Goal: Task Accomplishment & Management: Manage account settings

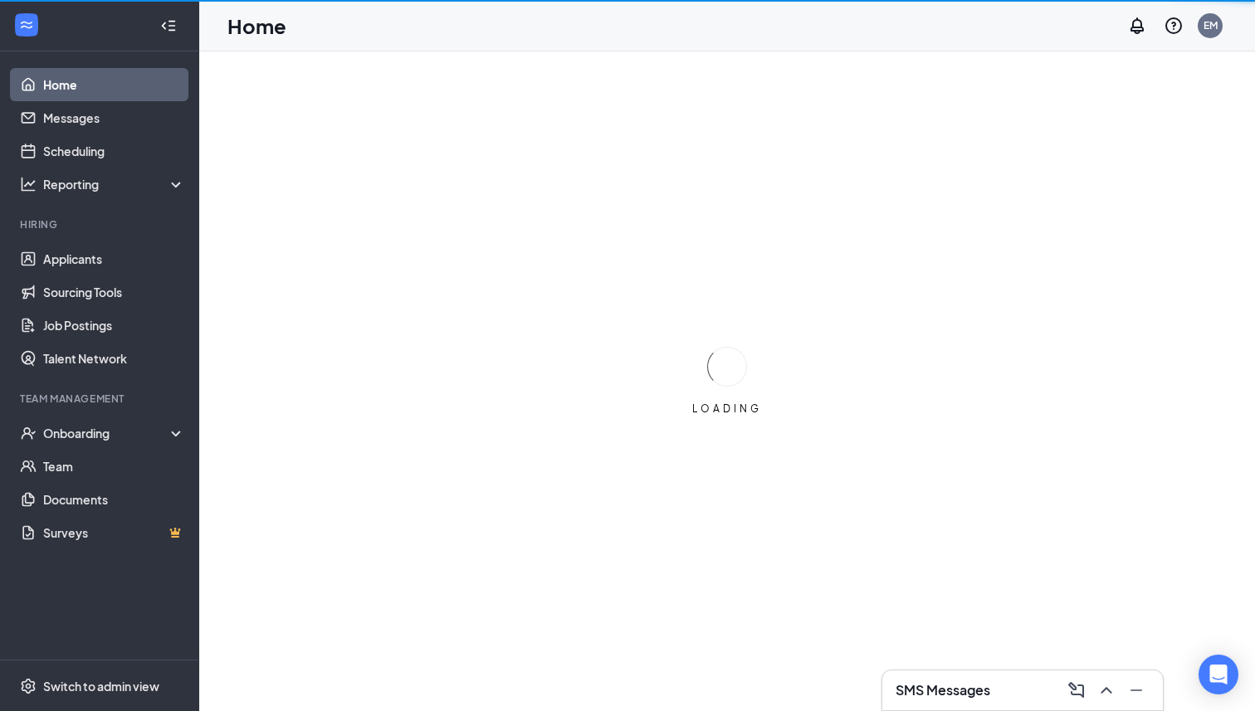
scroll to position [51, 0]
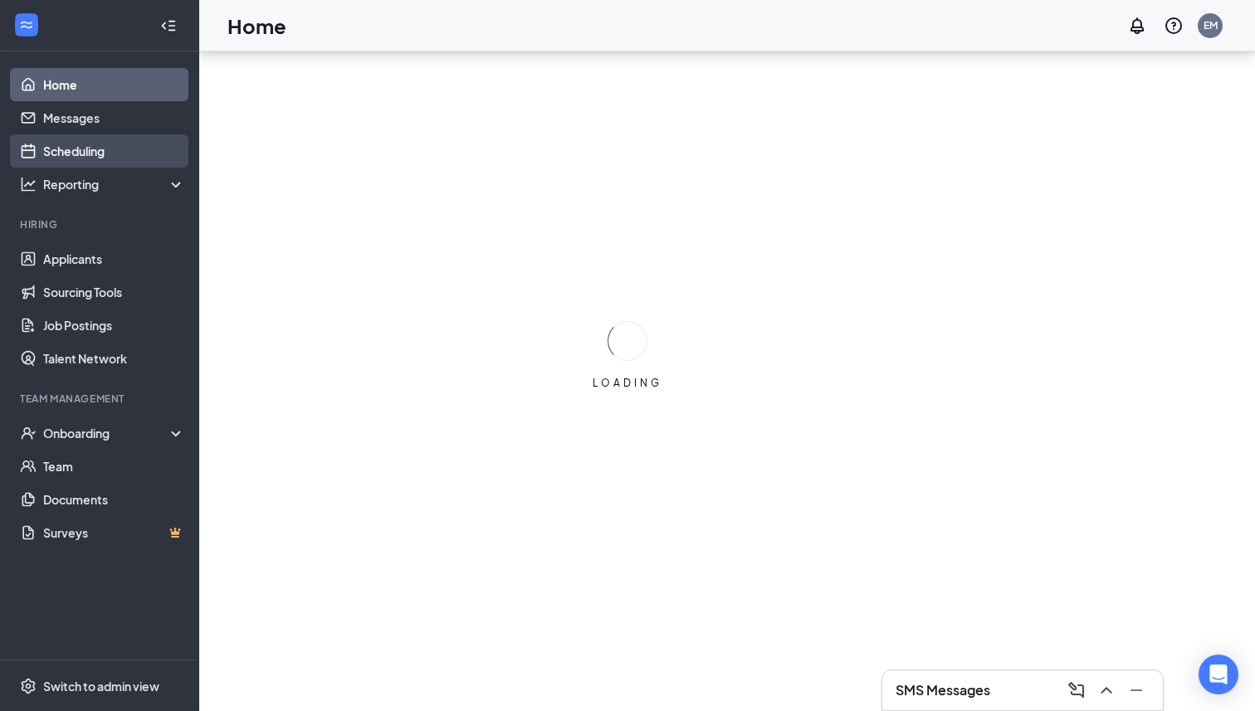
click at [138, 144] on link "Scheduling" at bounding box center [114, 150] width 142 height 33
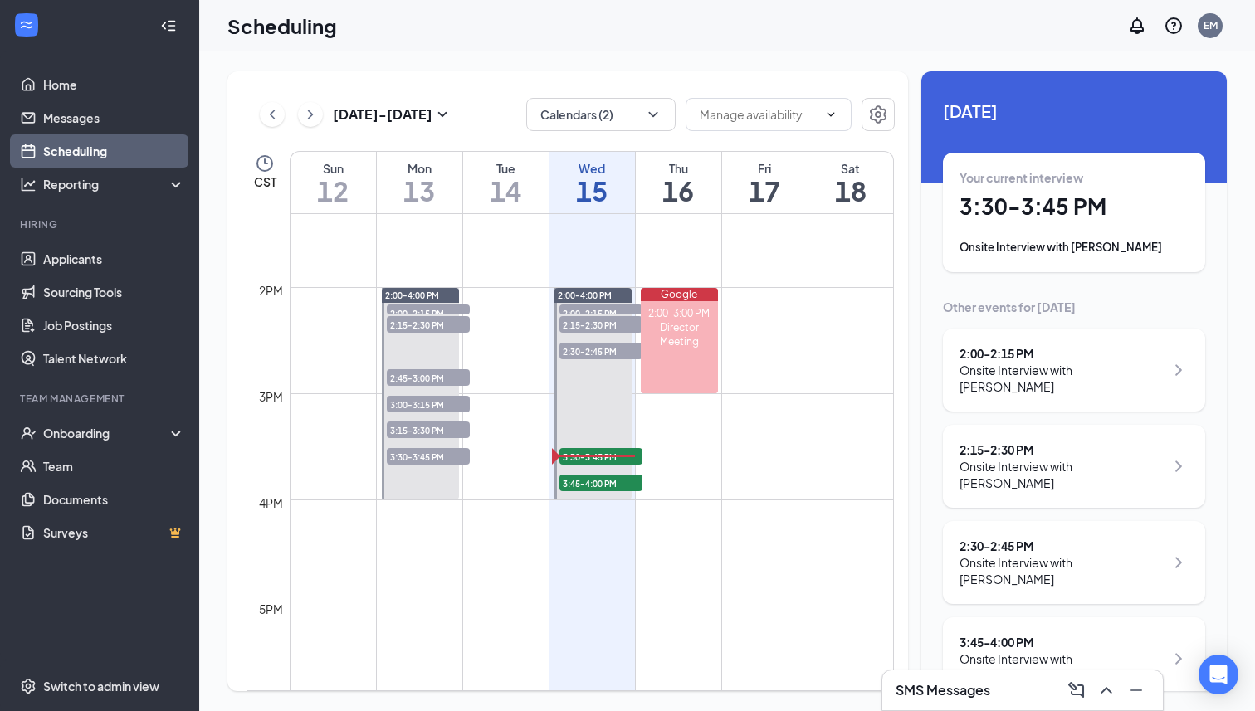
scroll to position [1948, 0]
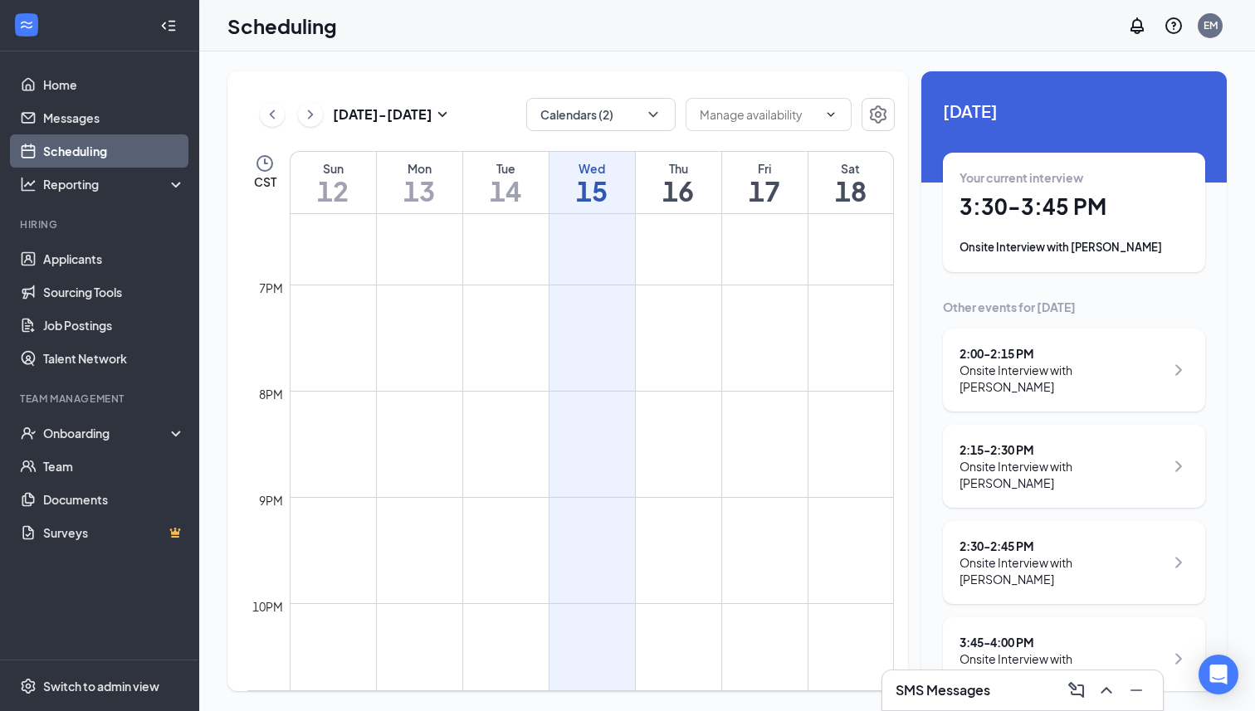
click at [1052, 627] on div "3:45 - 4:00 PM Onsite Interview with [PERSON_NAME]" at bounding box center [1074, 659] width 262 height 83
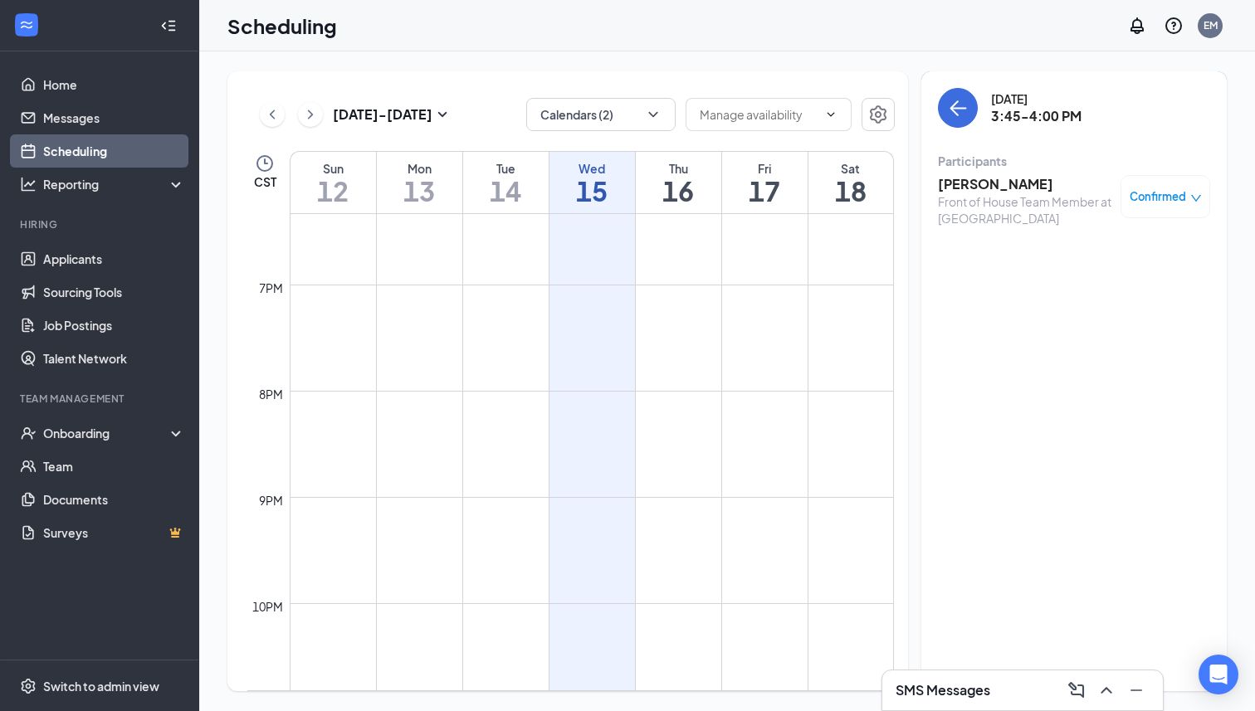
click at [990, 186] on h3 "[PERSON_NAME]" at bounding box center [1025, 184] width 174 height 18
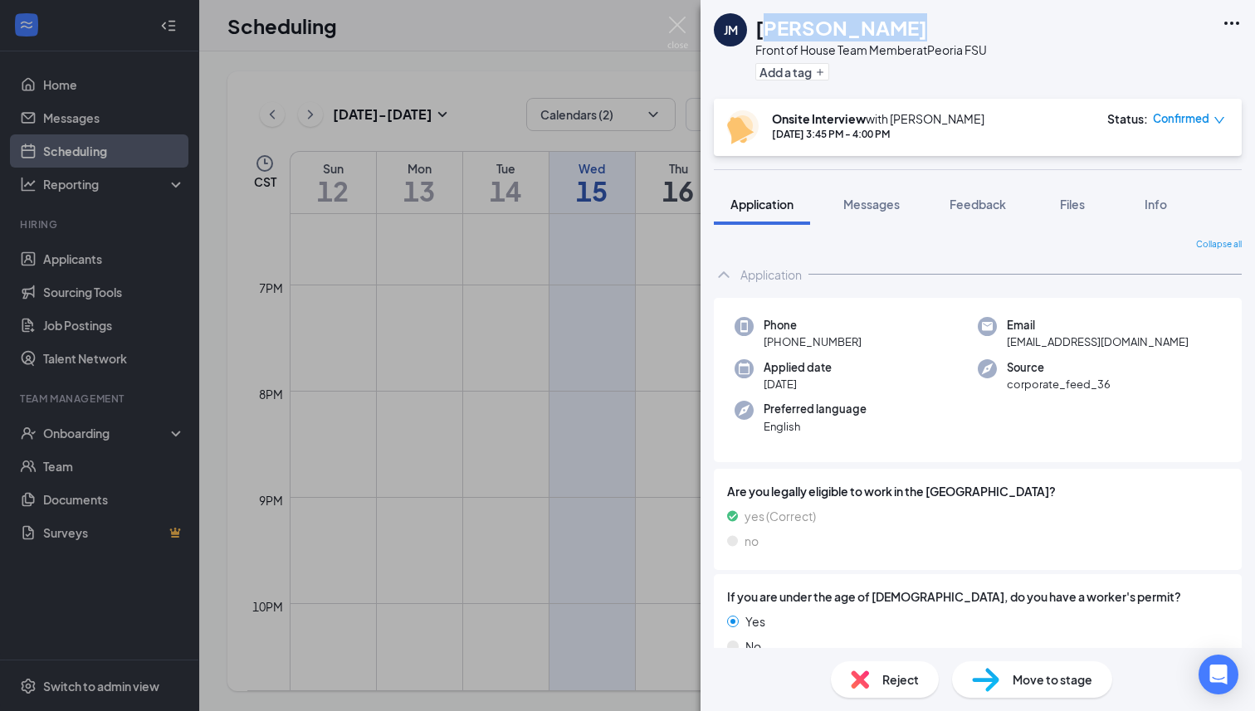
drag, startPoint x: 886, startPoint y: 30, endPoint x: 760, endPoint y: 31, distance: 125.3
click at [760, 31] on div "[PERSON_NAME]" at bounding box center [871, 27] width 232 height 28
click at [758, 29] on h1 "[PERSON_NAME]" at bounding box center [841, 27] width 172 height 28
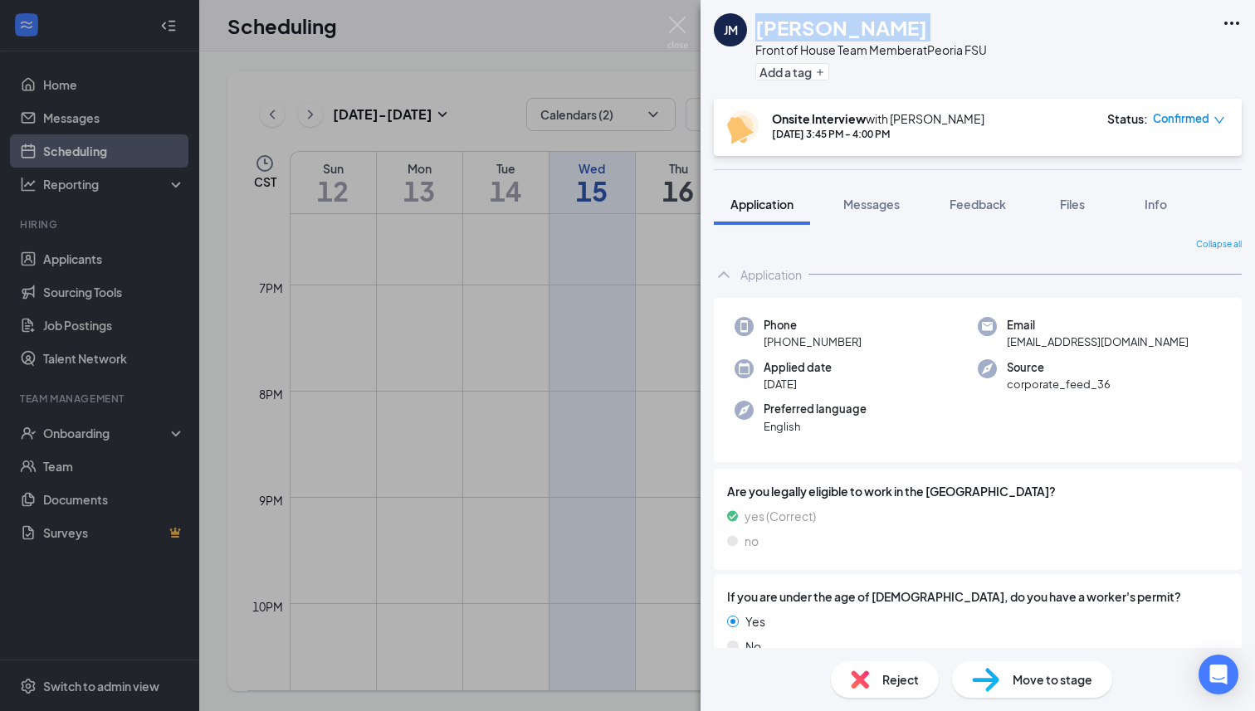
copy h1 "[PERSON_NAME]"
click at [769, 71] on button "Add a tag" at bounding box center [792, 71] width 74 height 17
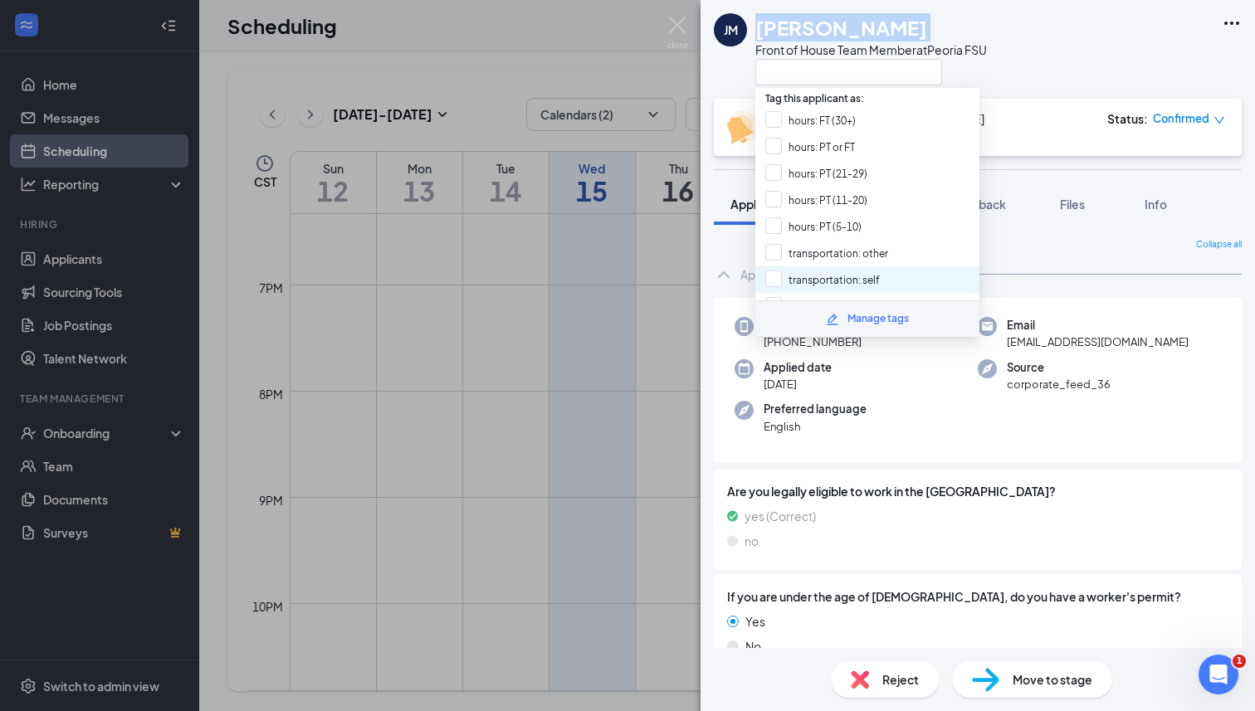
scroll to position [211, 0]
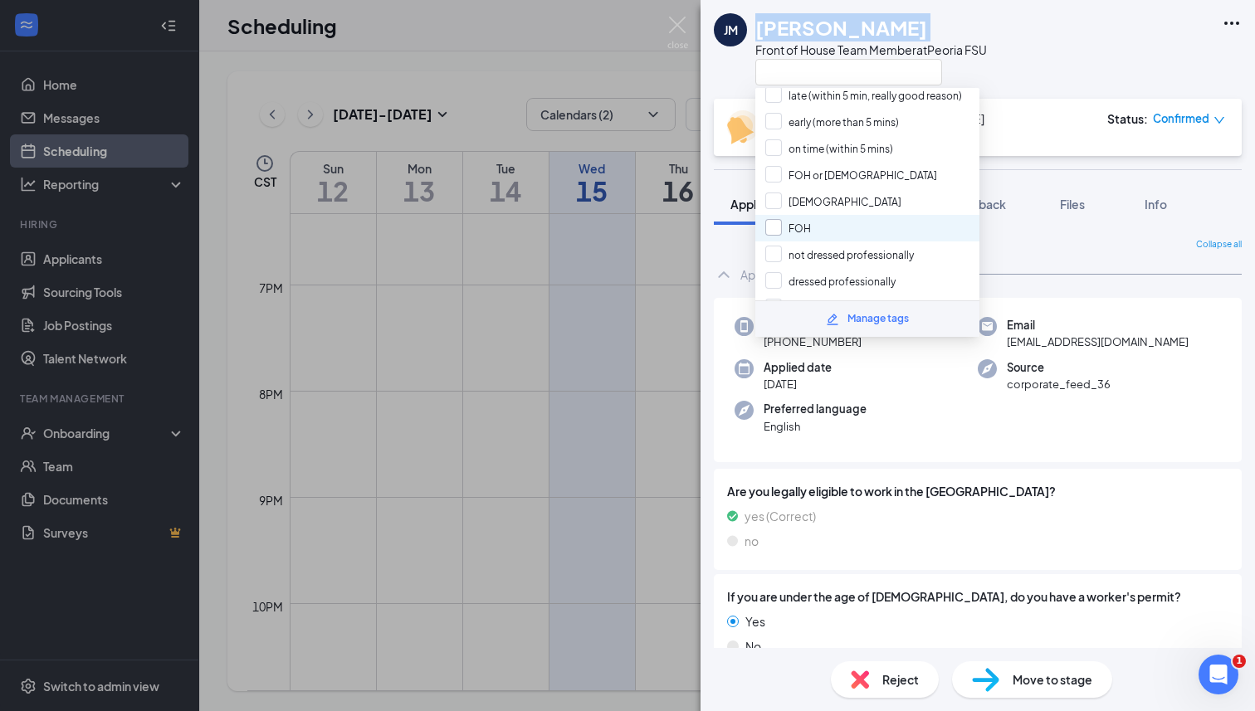
click at [808, 219] on input "FOH" at bounding box center [788, 228] width 46 height 18
checkbox input "true"
click at [800, 272] on input "dressed professionally" at bounding box center [830, 281] width 130 height 18
checkbox input "true"
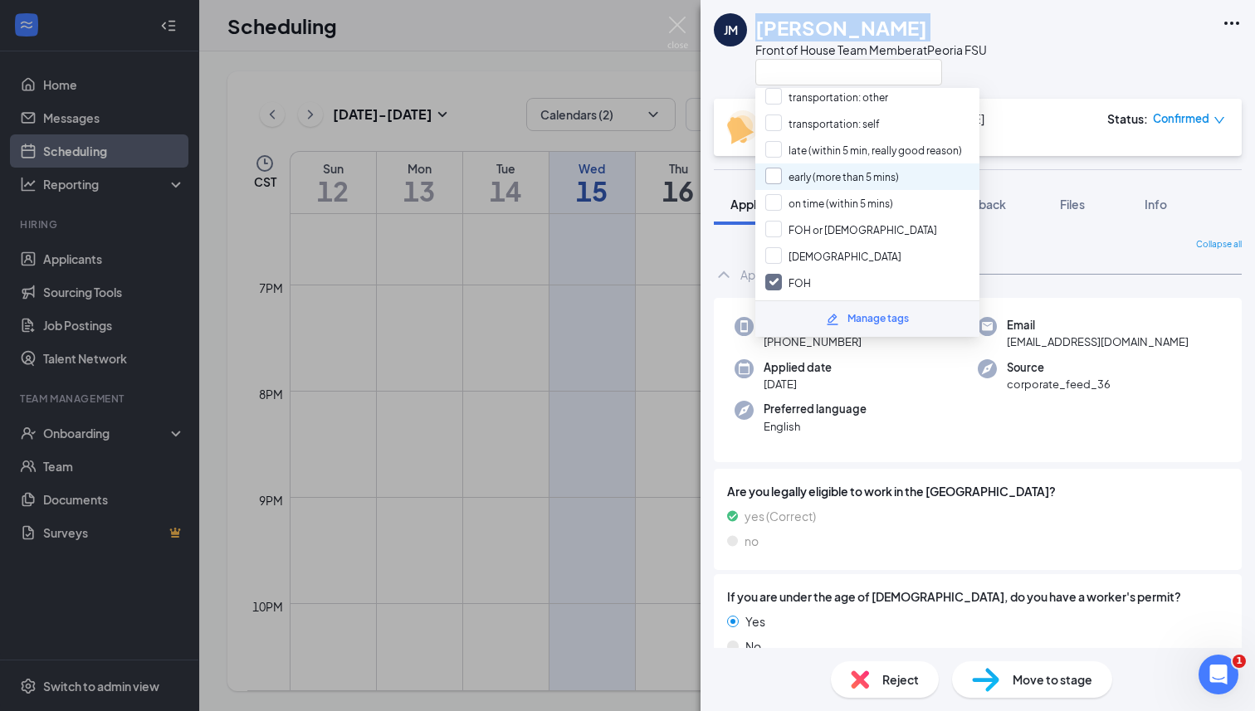
click at [816, 168] on input "early (more than 5 mins)" at bounding box center [832, 177] width 134 height 18
checkbox input "true"
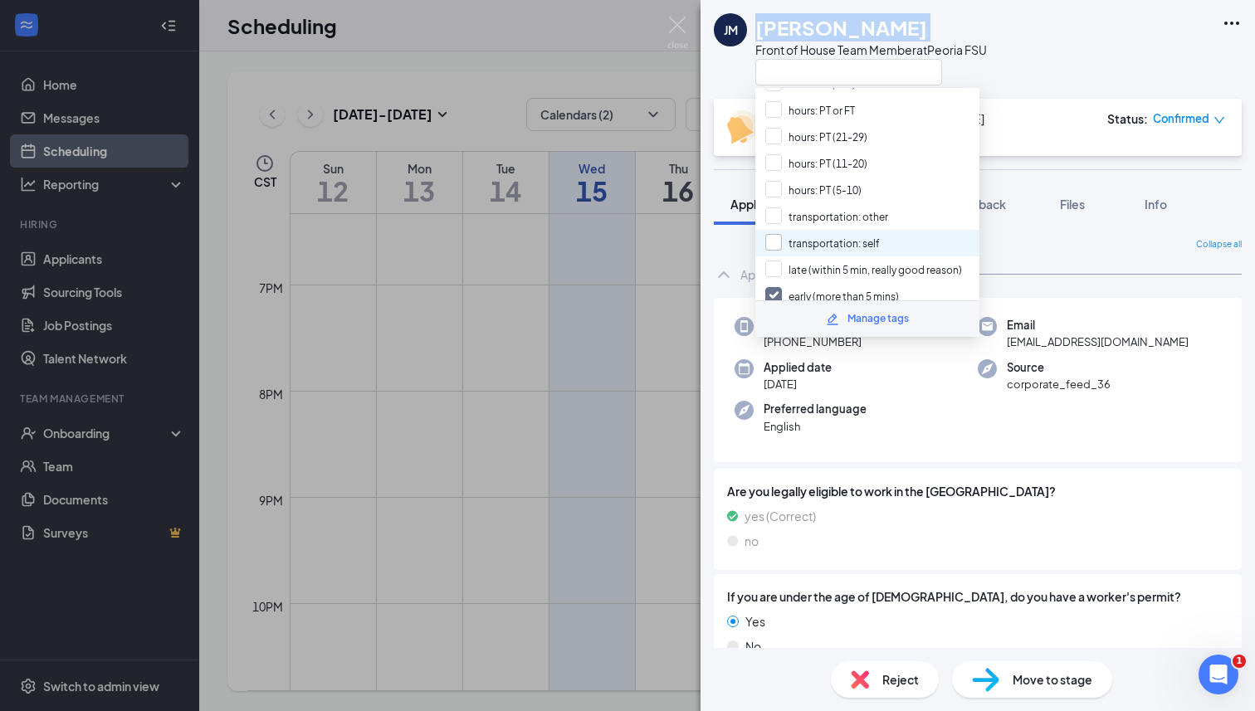
scroll to position [0, 0]
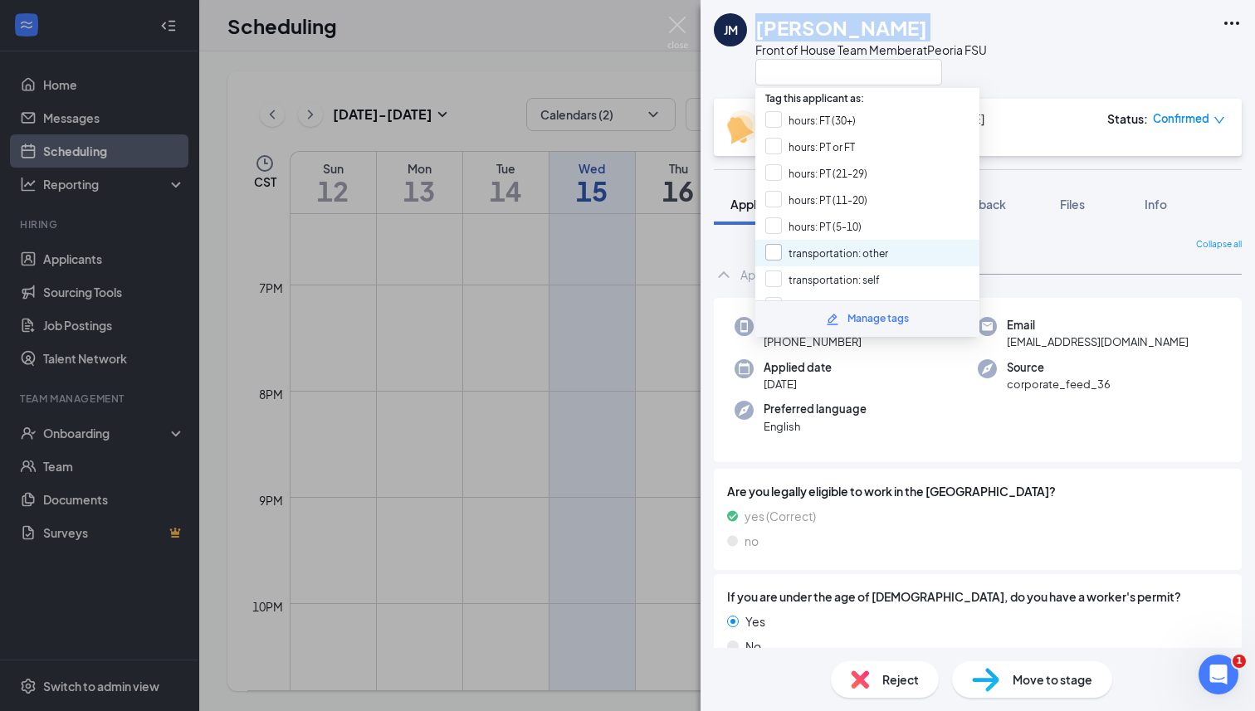
click at [835, 244] on input "transportation: other" at bounding box center [826, 253] width 123 height 18
checkbox input "true"
click at [810, 174] on input "hours: PT (21-29)" at bounding box center [816, 173] width 102 height 18
checkbox input "true"
click at [1024, 25] on div "[PERSON_NAME] [PERSON_NAME] Front of House Team Member at [GEOGRAPHIC_DATA]" at bounding box center [978, 49] width 554 height 99
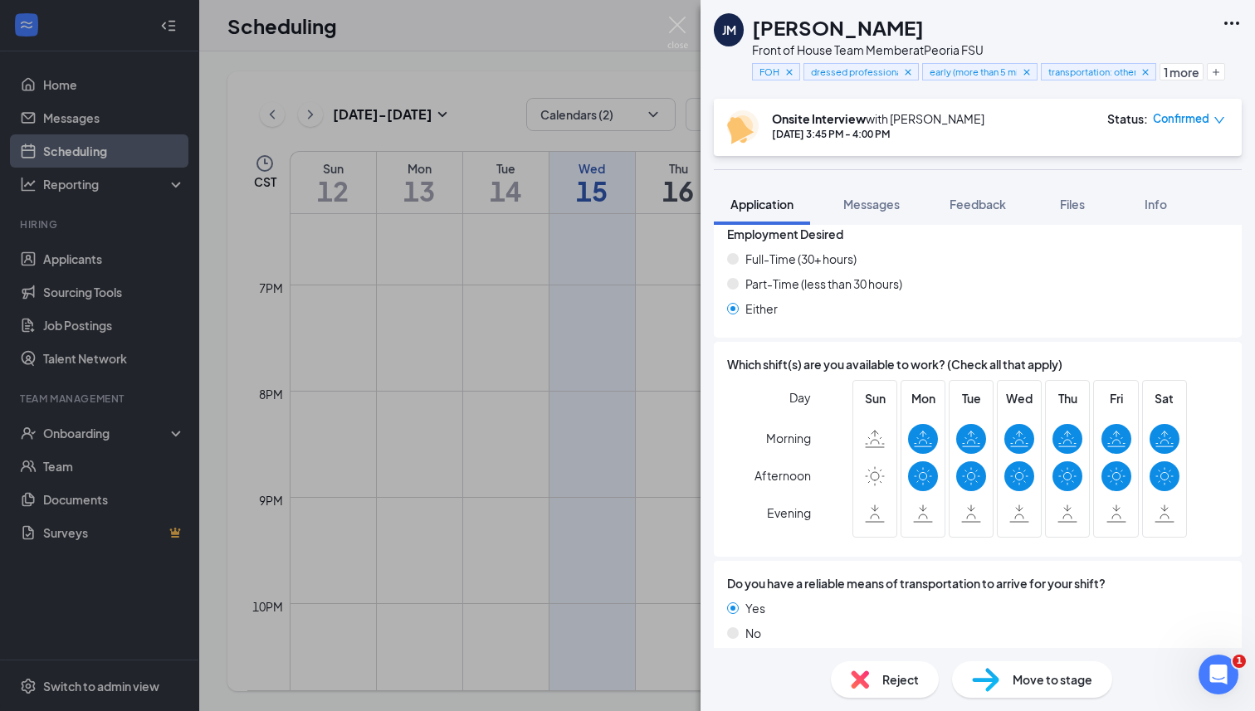
scroll to position [1248, 0]
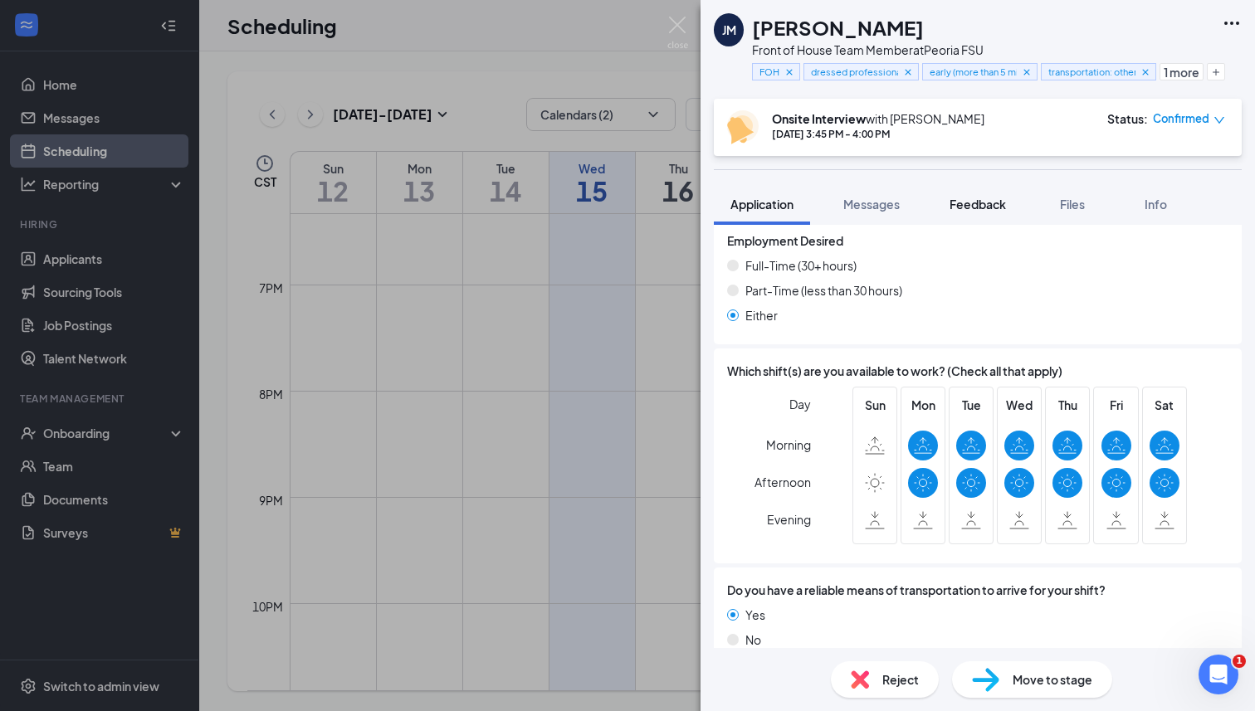
click at [1006, 207] on span "Feedback" at bounding box center [978, 204] width 56 height 15
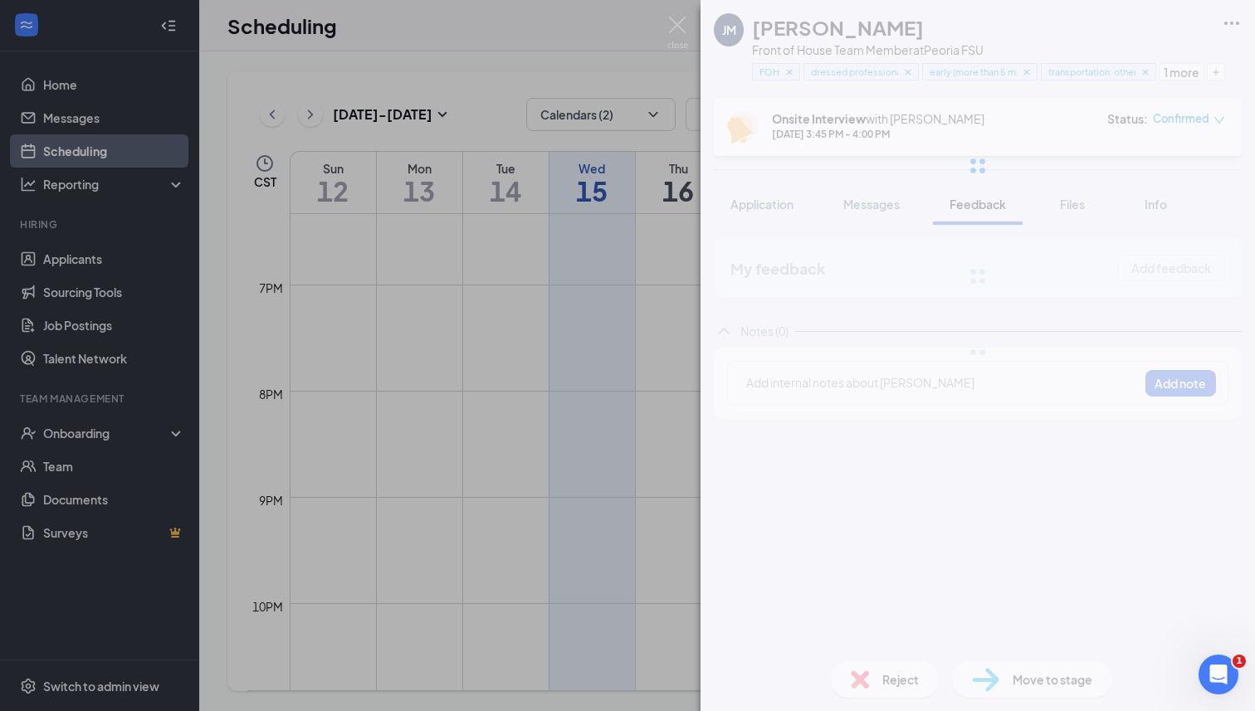
click at [889, 369] on div "[PERSON_NAME] [PERSON_NAME] Front of House Team Member at Peoria FSU FOH dresse…" at bounding box center [978, 355] width 554 height 711
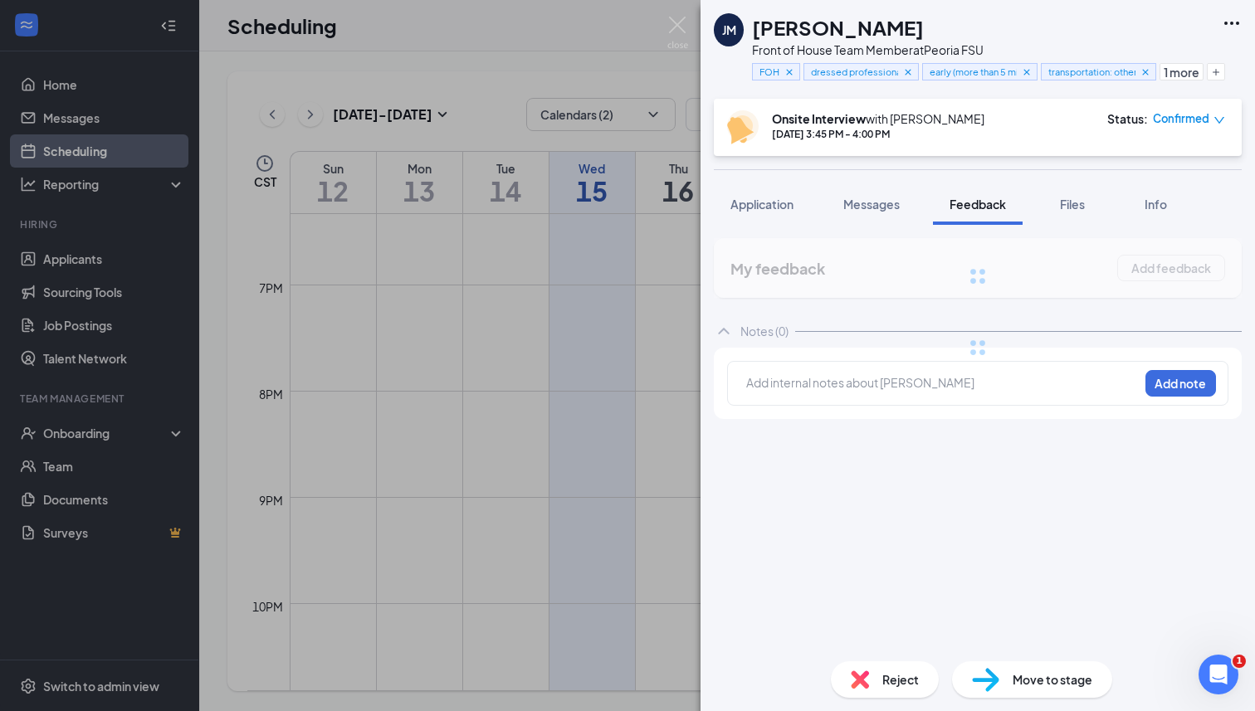
click at [873, 383] on div at bounding box center [942, 382] width 391 height 17
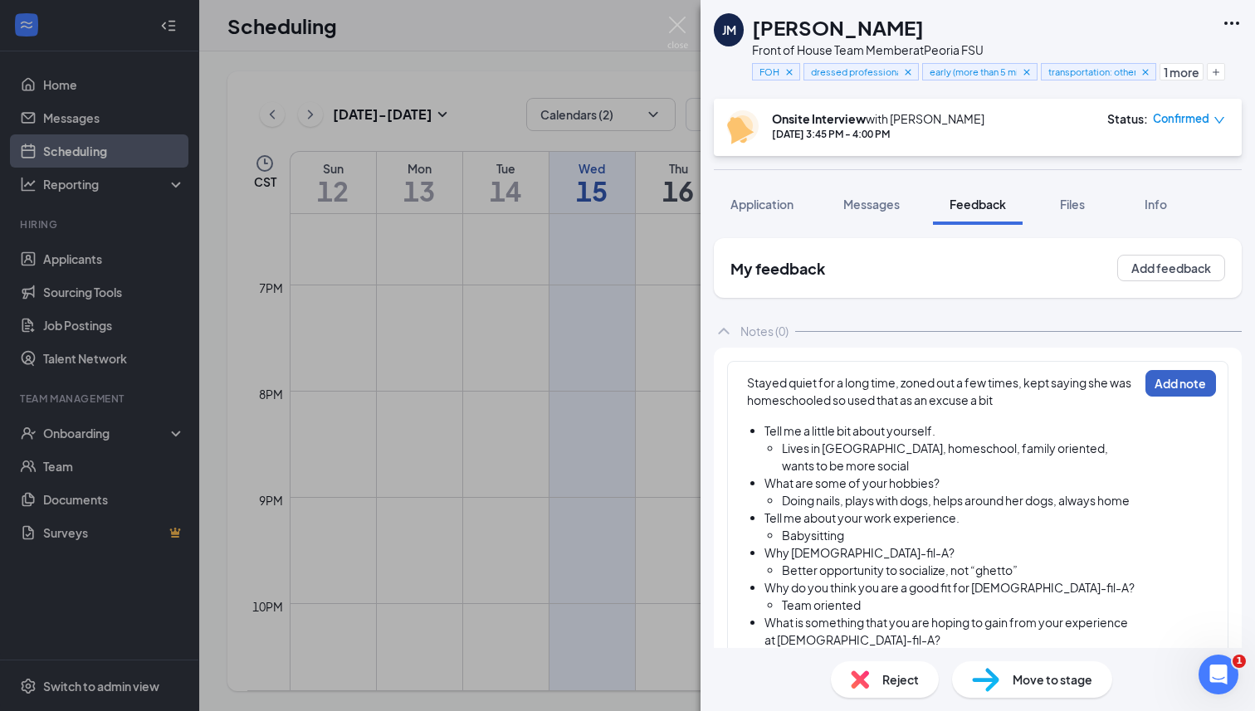
click at [1195, 389] on button "Add note" at bounding box center [1180, 383] width 71 height 27
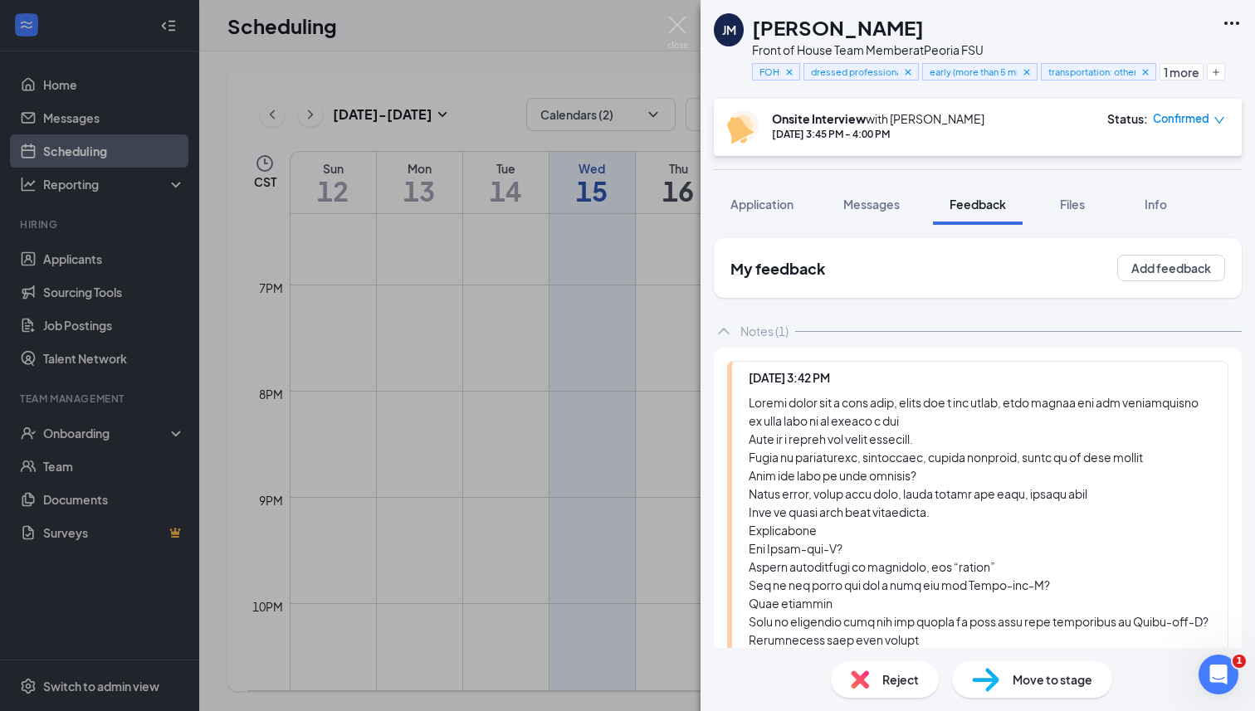
click at [665, 32] on div "[PERSON_NAME] [PERSON_NAME] Front of House Team Member at Peoria FSU FOH dresse…" at bounding box center [627, 355] width 1255 height 711
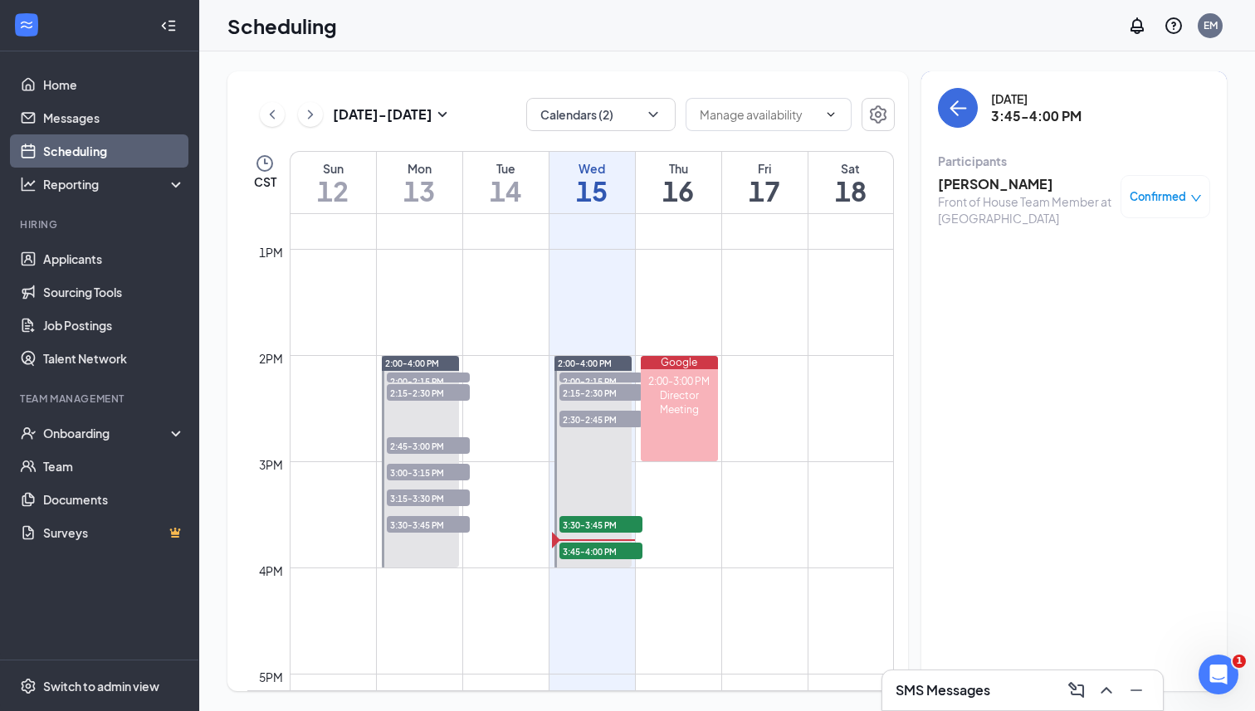
scroll to position [1355, 0]
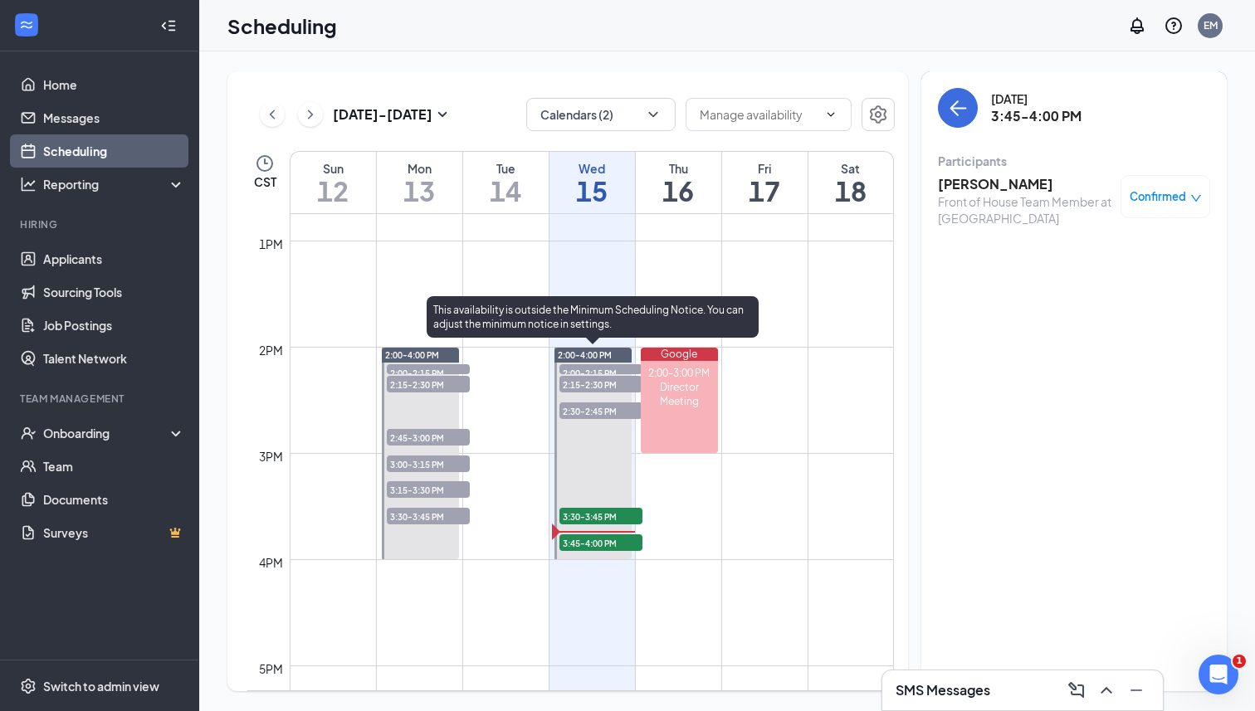
click at [589, 350] on span "2:00-4:00 PM" at bounding box center [585, 355] width 54 height 12
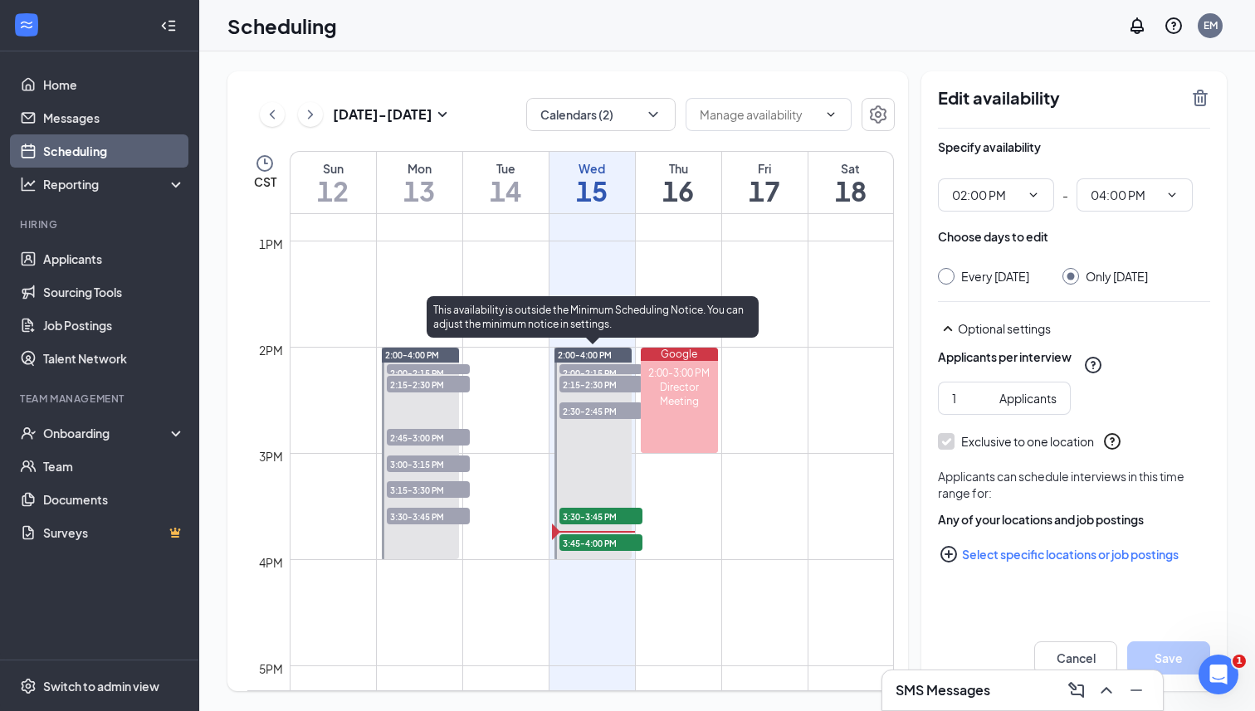
click at [588, 369] on span "2:00-2:15 PM" at bounding box center [600, 372] width 83 height 17
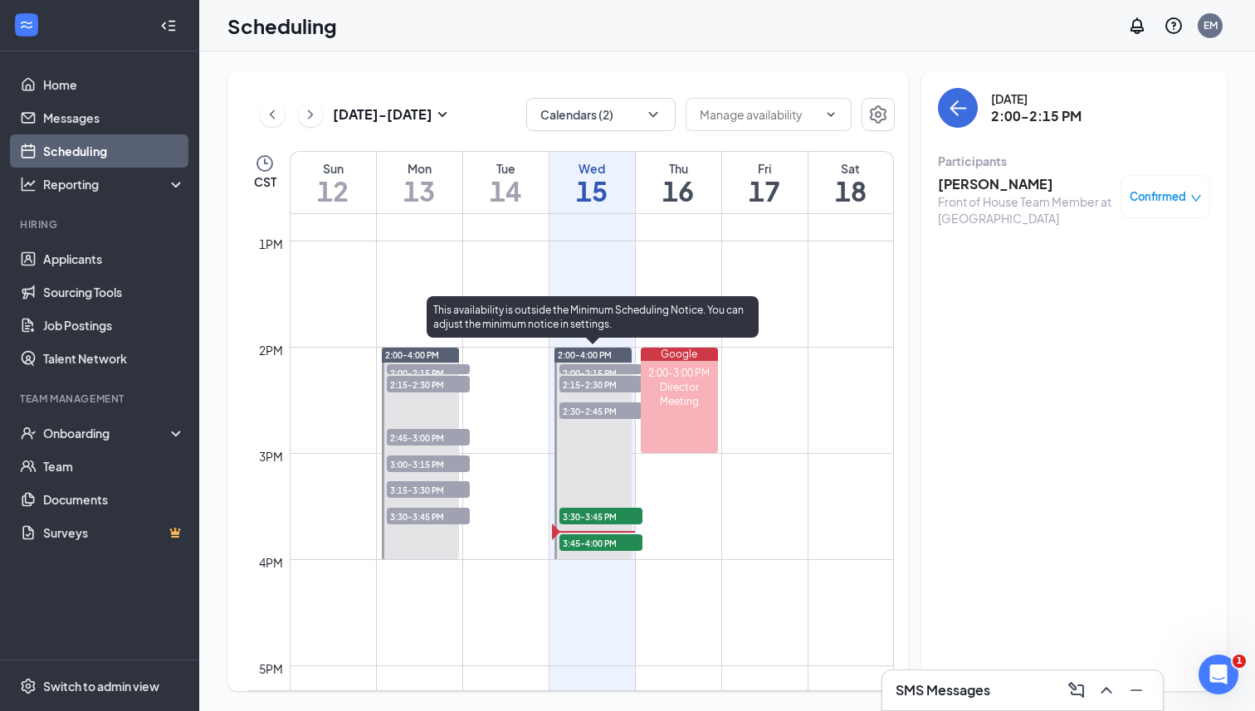
click at [623, 383] on span "2:15-2:30 PM" at bounding box center [600, 384] width 83 height 17
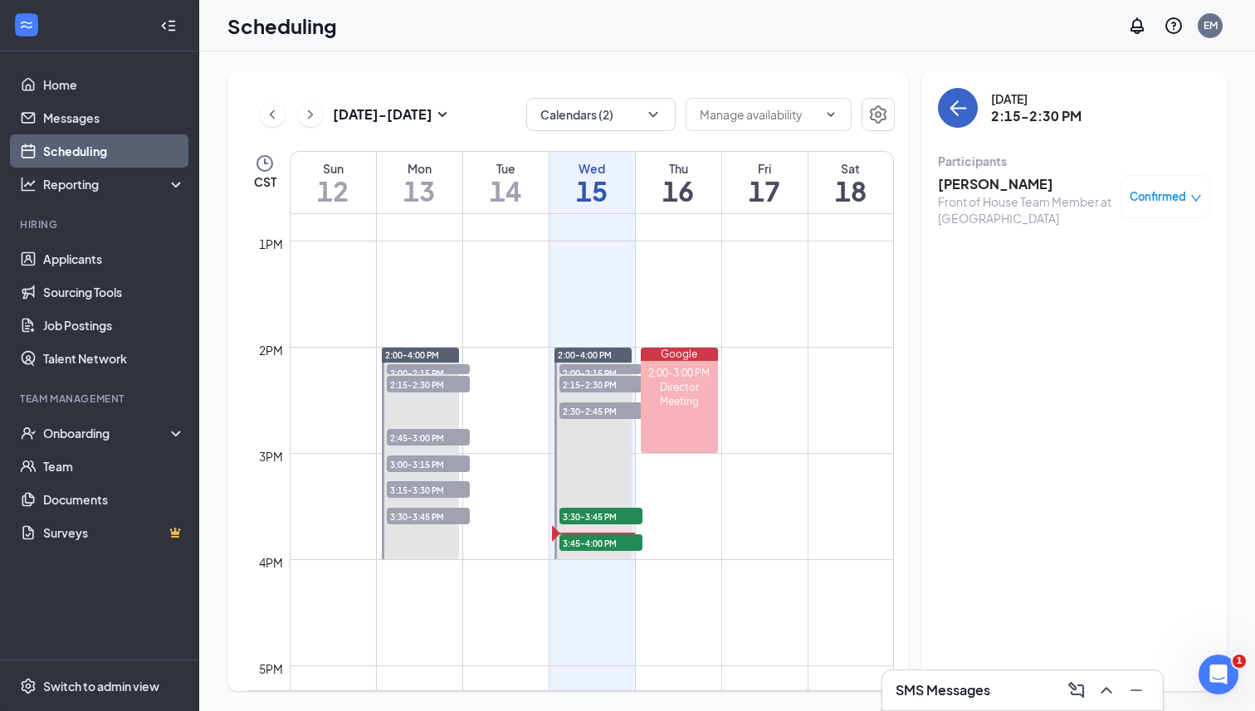
click at [945, 101] on button "back-button" at bounding box center [958, 108] width 40 height 40
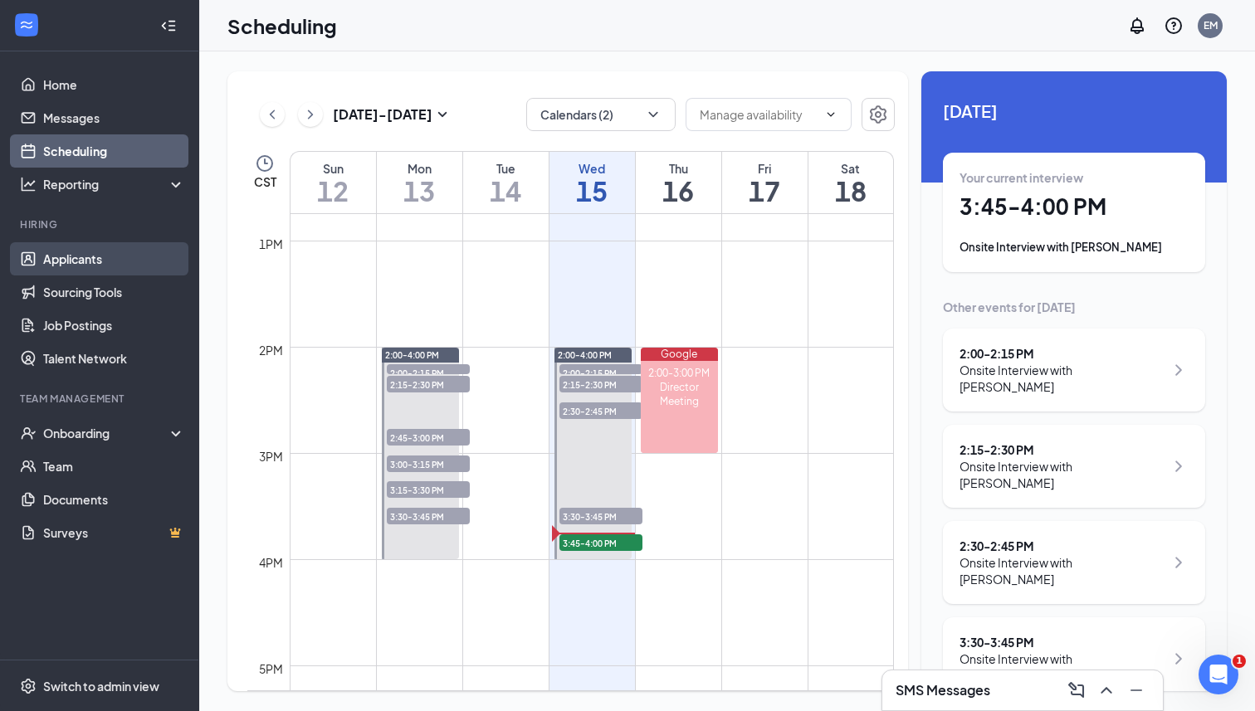
click at [128, 263] on link "Applicants" at bounding box center [114, 258] width 142 height 33
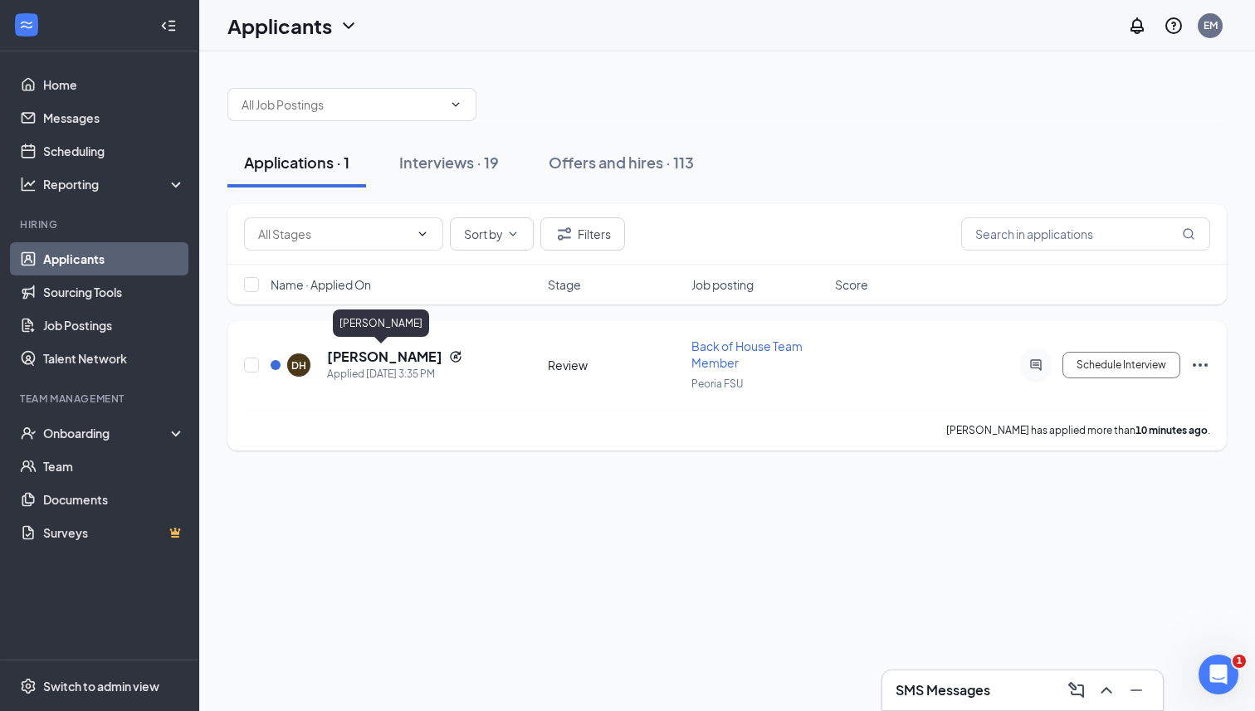
click at [393, 358] on h5 "[PERSON_NAME]" at bounding box center [384, 357] width 115 height 18
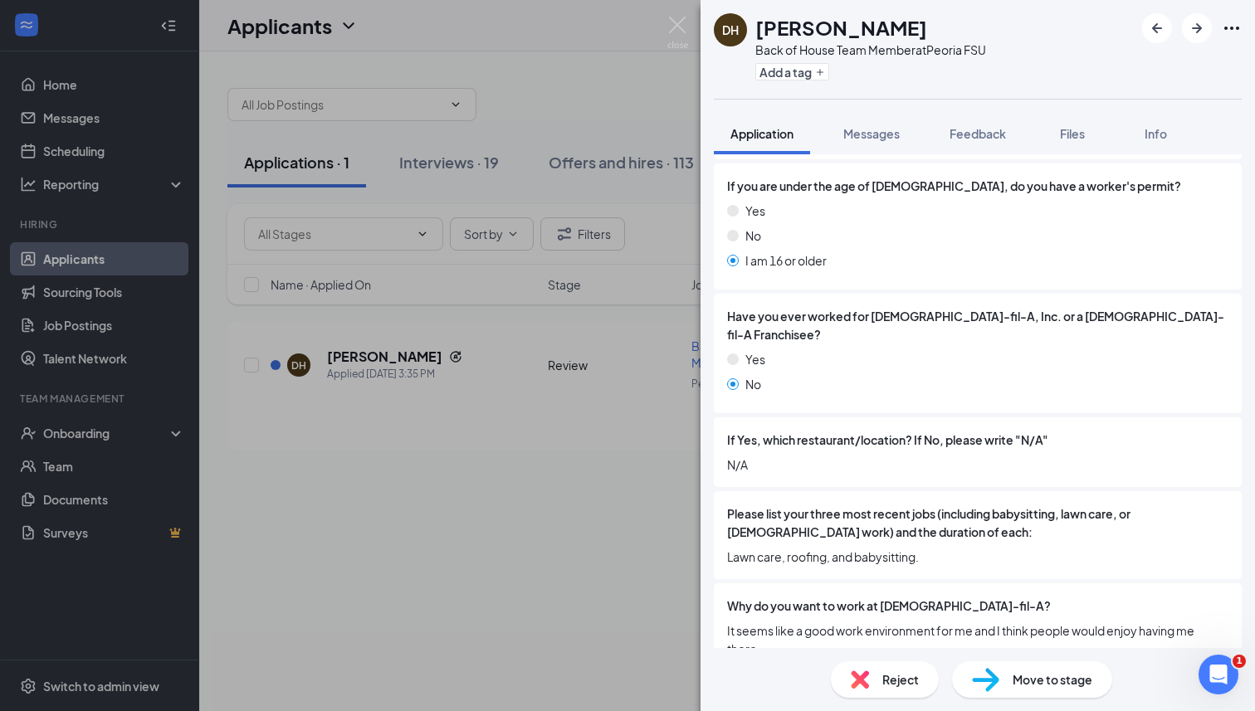
scroll to position [373, 0]
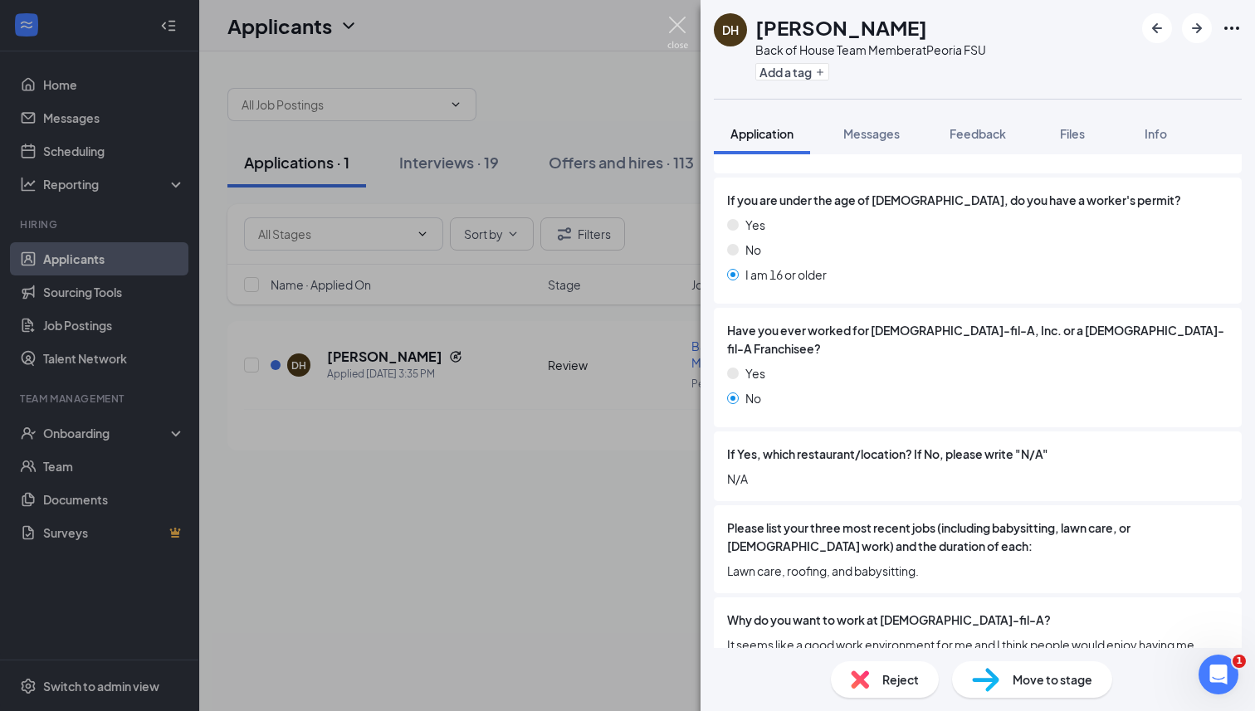
click at [685, 27] on img at bounding box center [677, 33] width 21 height 32
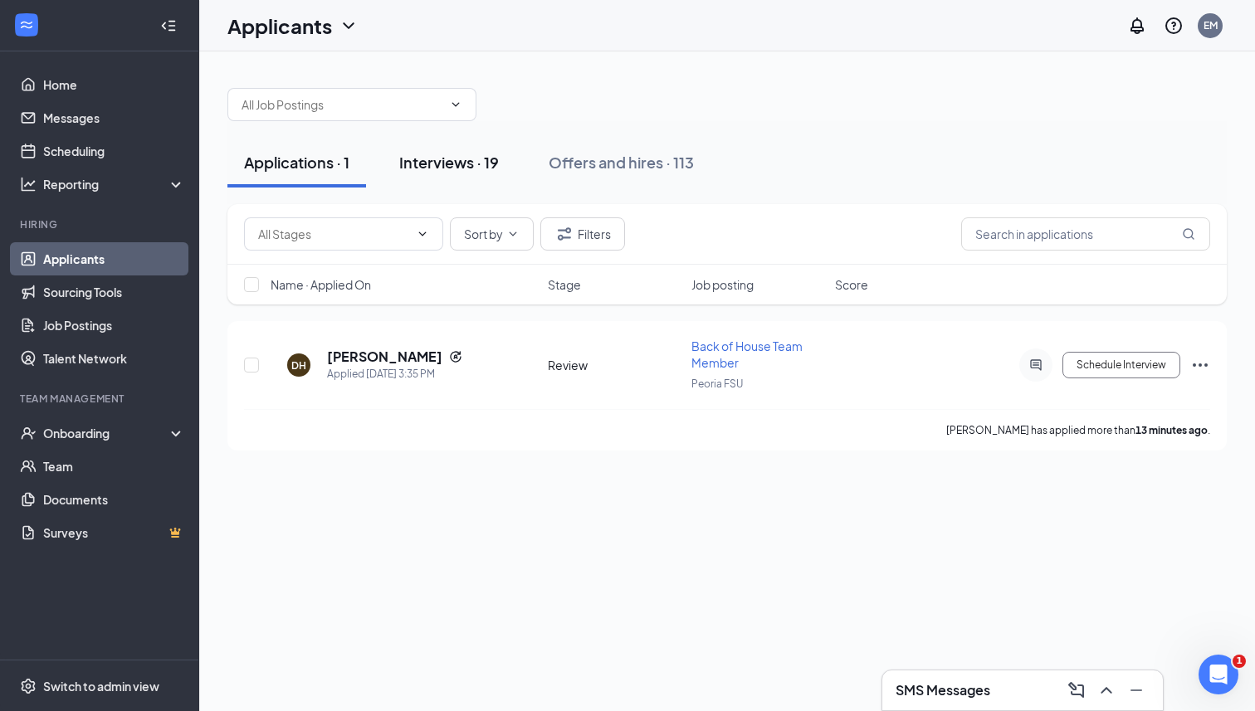
click at [447, 170] on div "Interviews · 19" at bounding box center [449, 162] width 100 height 21
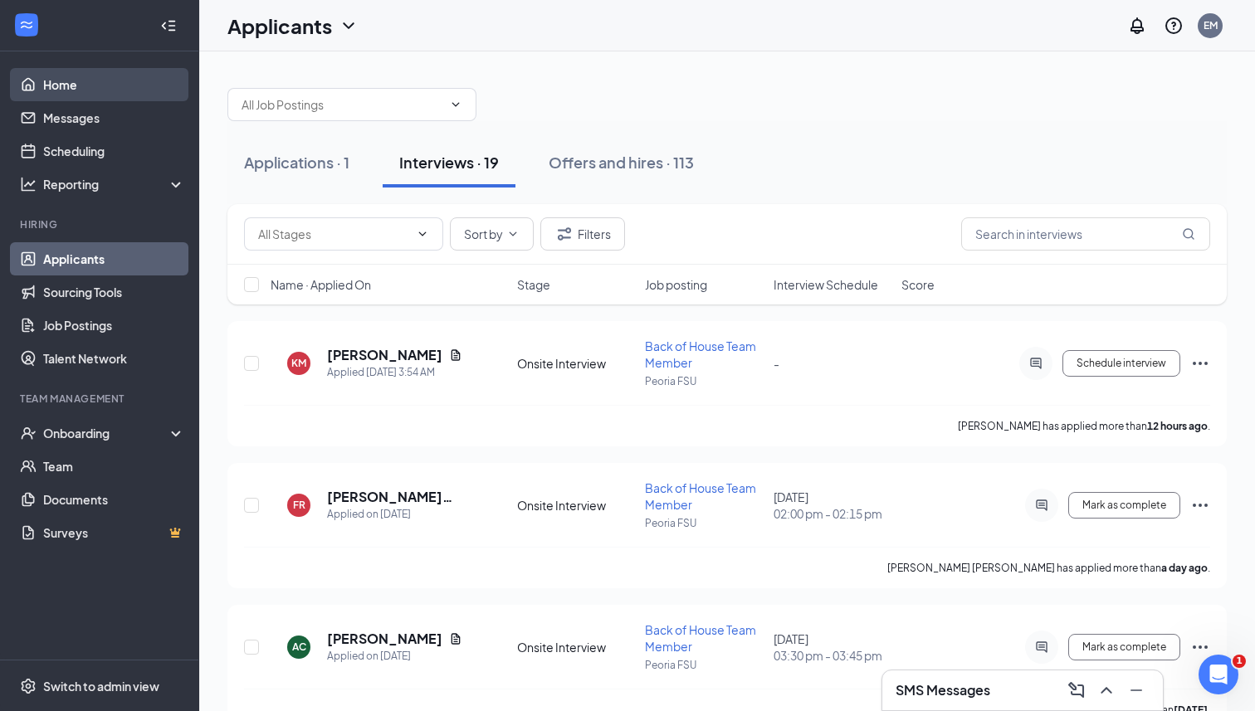
click at [84, 79] on link "Home" at bounding box center [114, 84] width 142 height 33
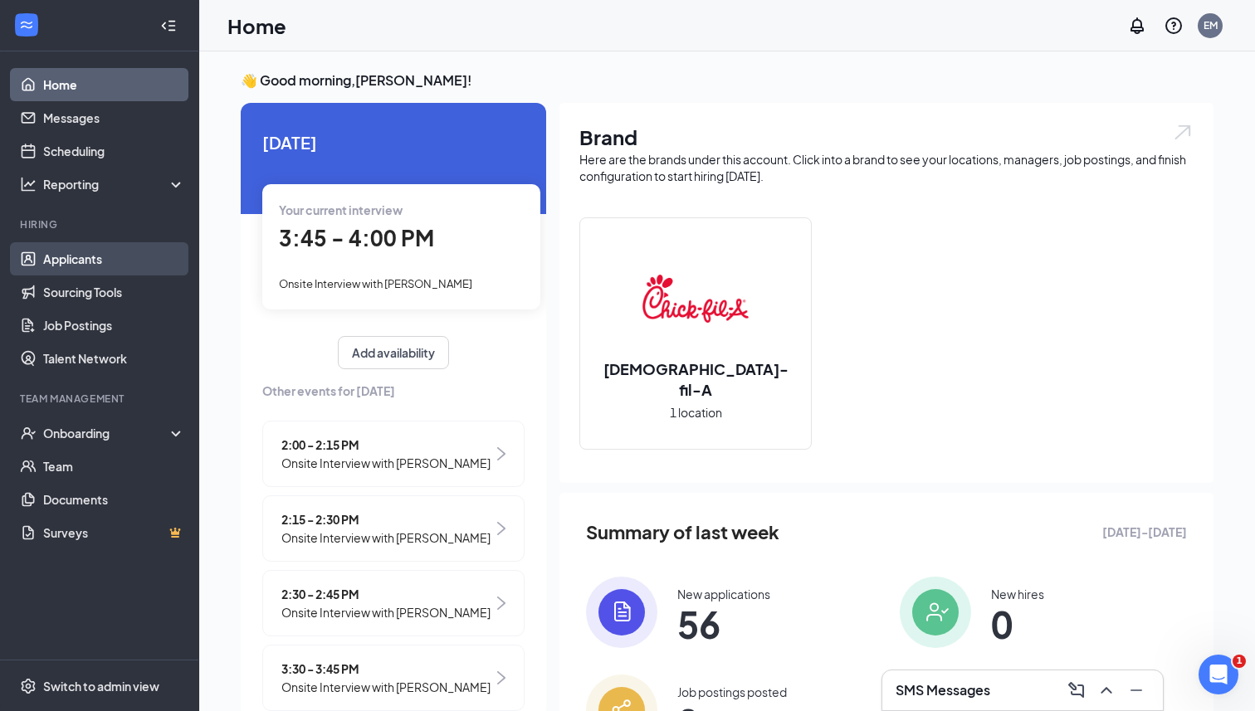
click at [128, 271] on link "Applicants" at bounding box center [114, 258] width 142 height 33
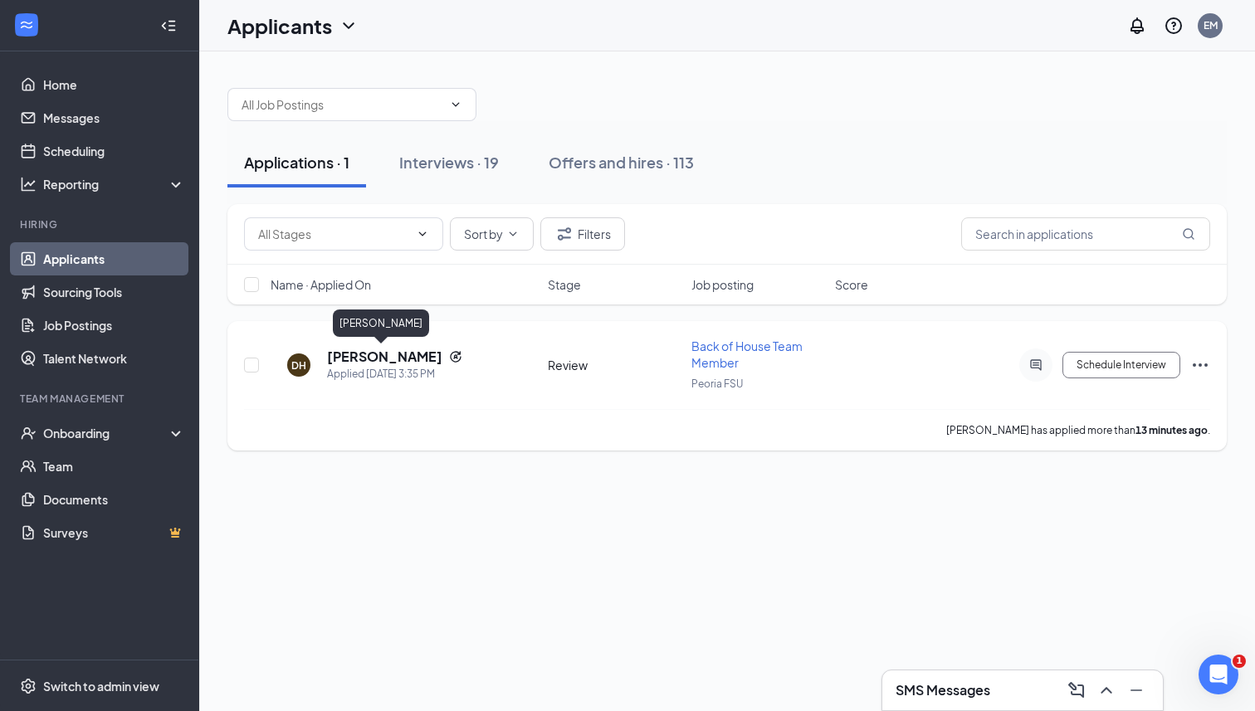
click at [407, 364] on h5 "[PERSON_NAME]" at bounding box center [384, 357] width 115 height 18
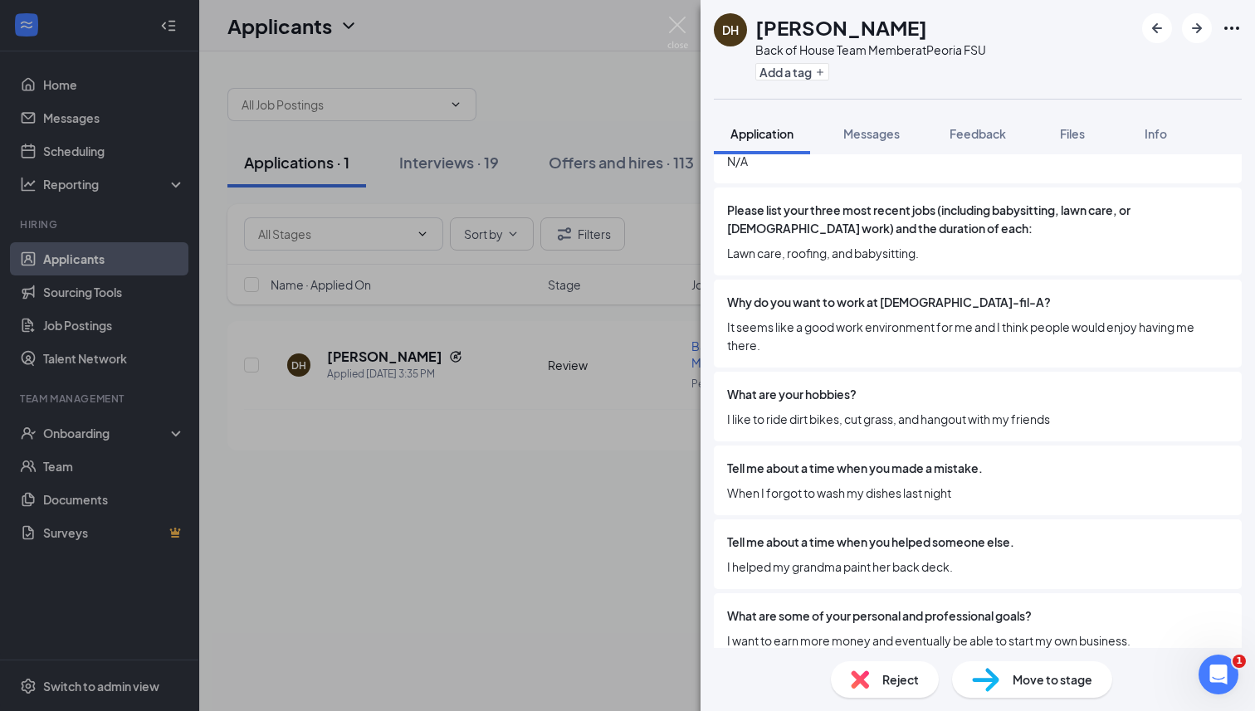
scroll to position [712, 0]
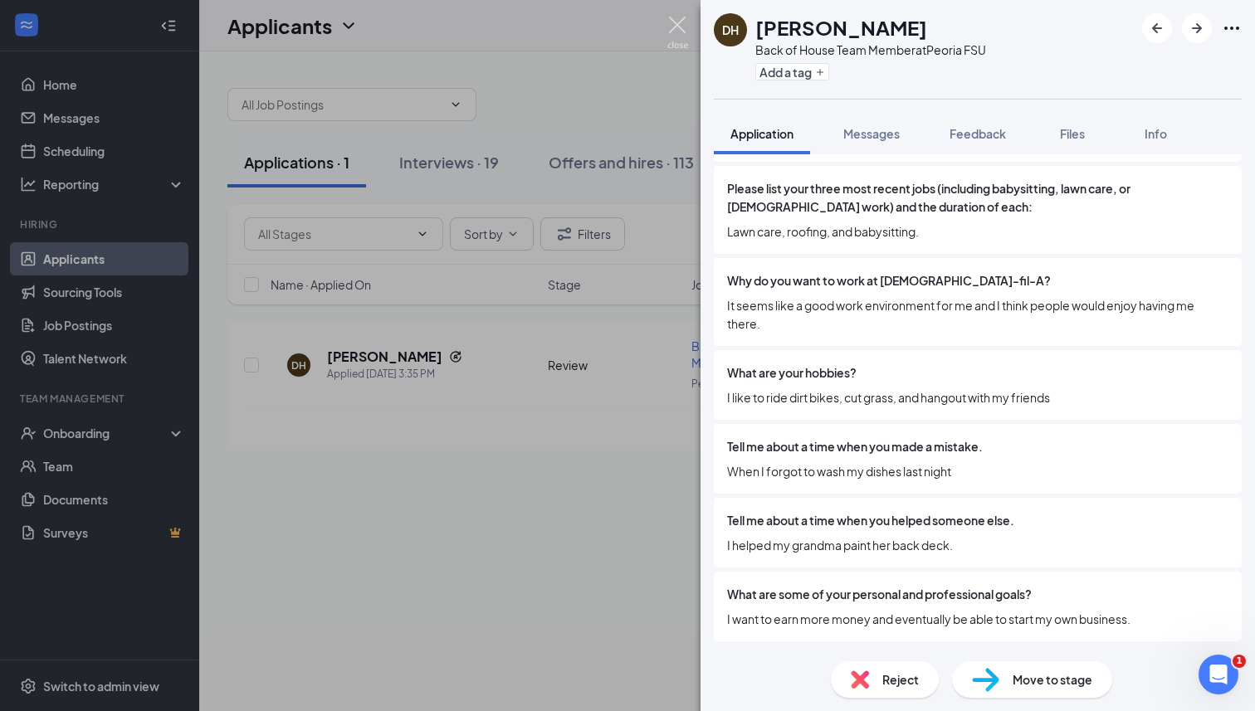
click at [680, 29] on img at bounding box center [677, 33] width 21 height 32
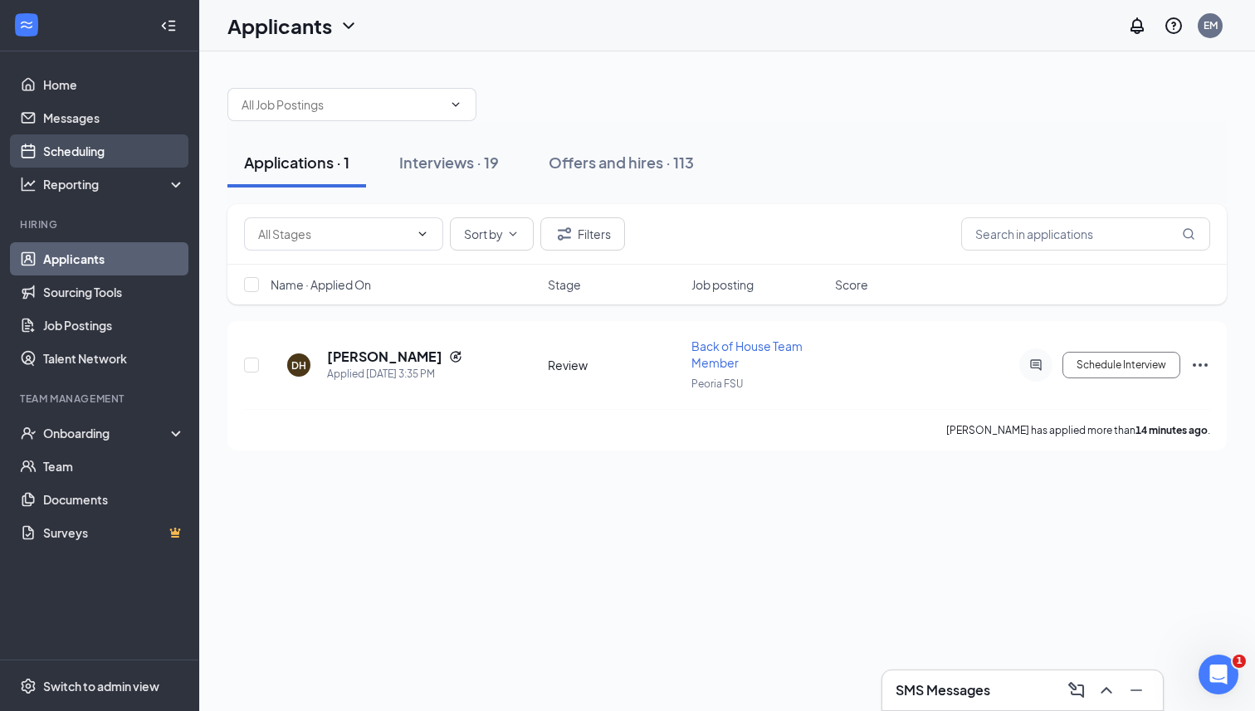
click at [131, 150] on link "Scheduling" at bounding box center [114, 150] width 142 height 33
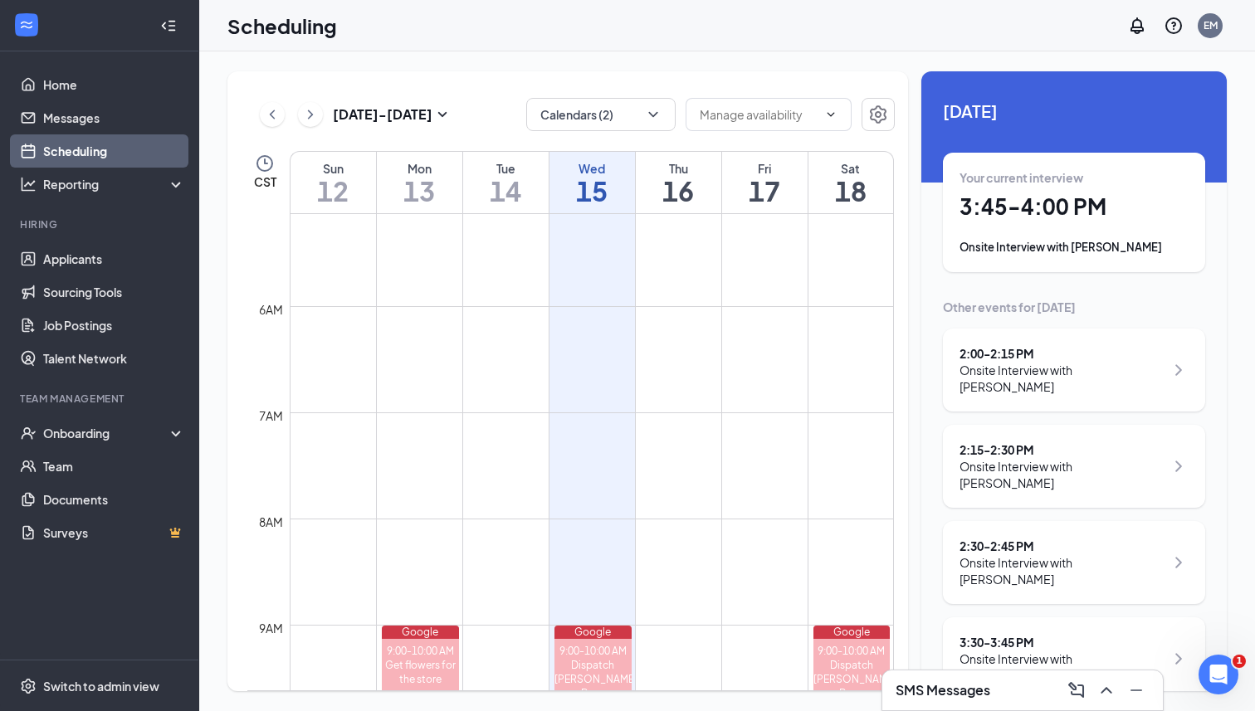
scroll to position [434, 0]
